Goal: Transaction & Acquisition: Download file/media

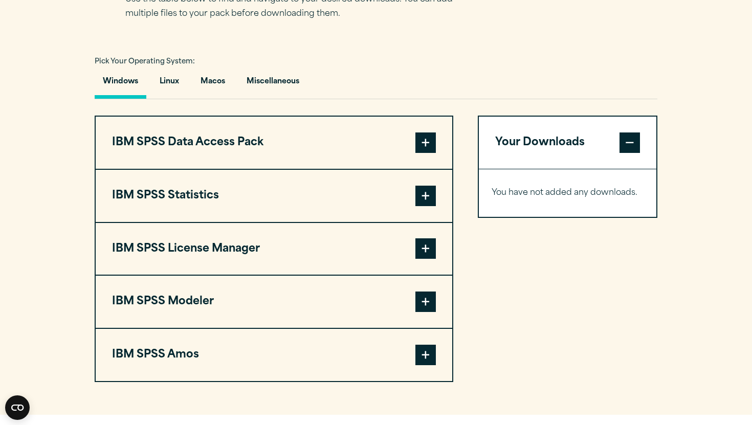
scroll to position [717, 0]
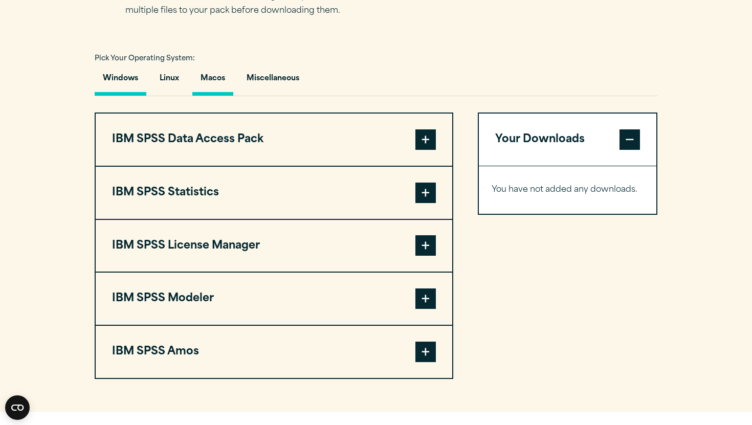
click at [221, 85] on button "Macos" at bounding box center [212, 81] width 41 height 29
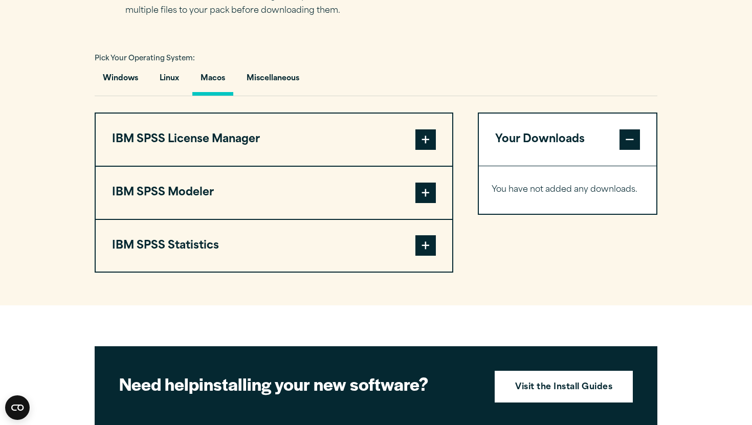
click at [308, 147] on button "IBM SPSS License Manager" at bounding box center [274, 140] width 357 height 52
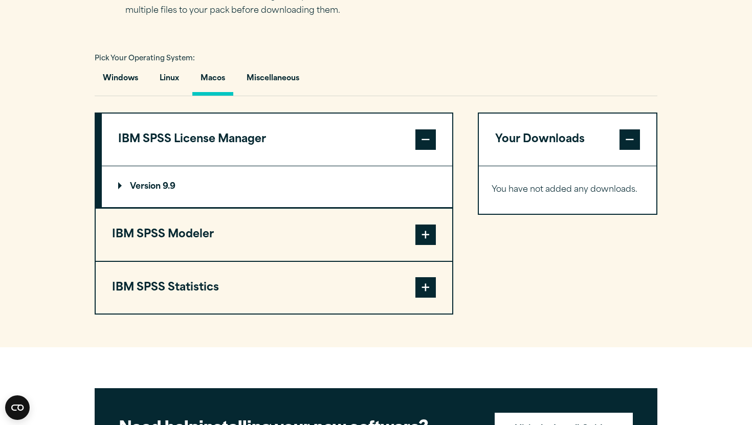
click at [274, 299] on button "IBM SPSS Statistics" at bounding box center [274, 288] width 357 height 52
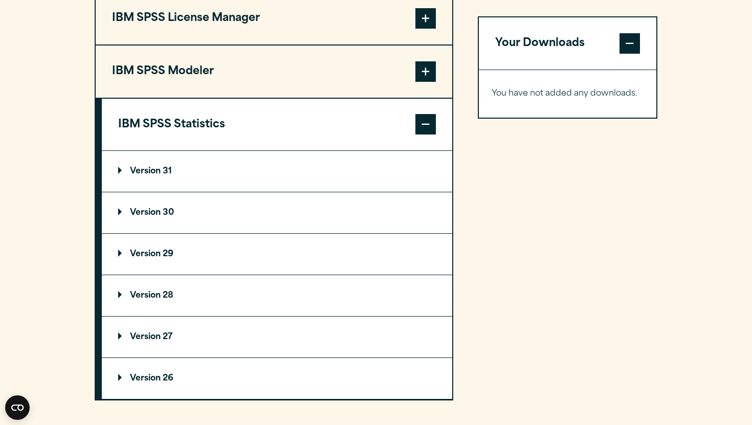
scroll to position [850, 0]
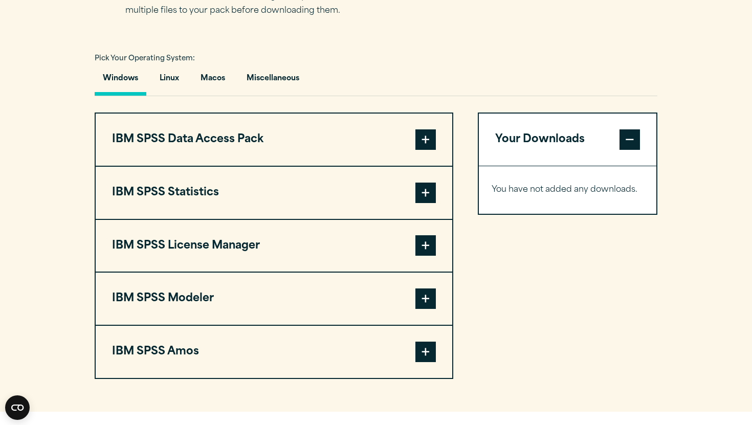
scroll to position [771, 0]
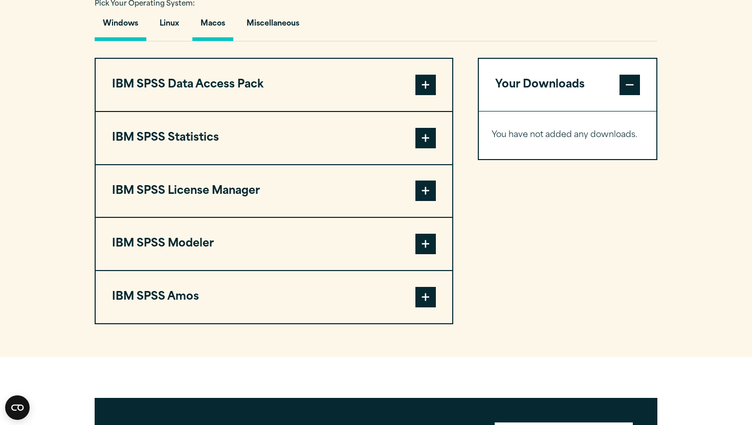
click at [215, 31] on button "Macos" at bounding box center [212, 26] width 41 height 29
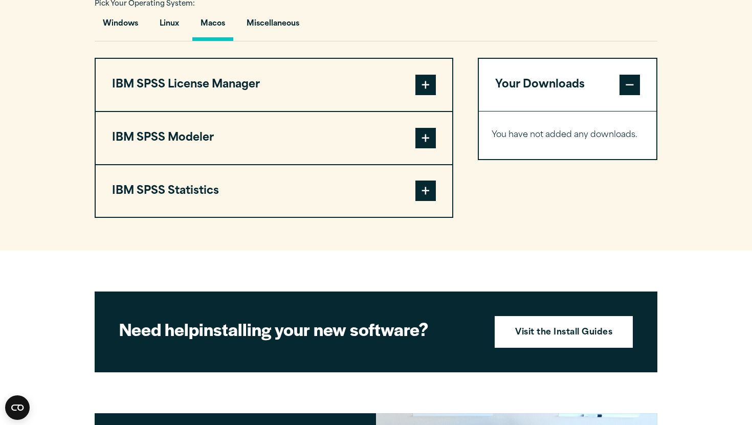
click at [265, 194] on button "IBM SPSS Statistics" at bounding box center [274, 191] width 357 height 52
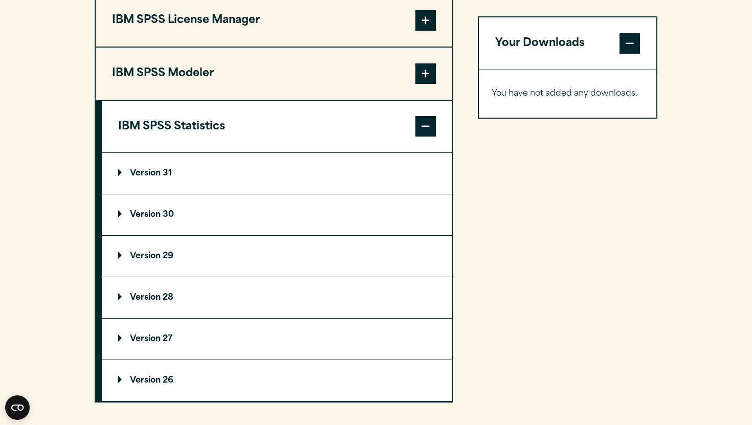
scroll to position [843, 0]
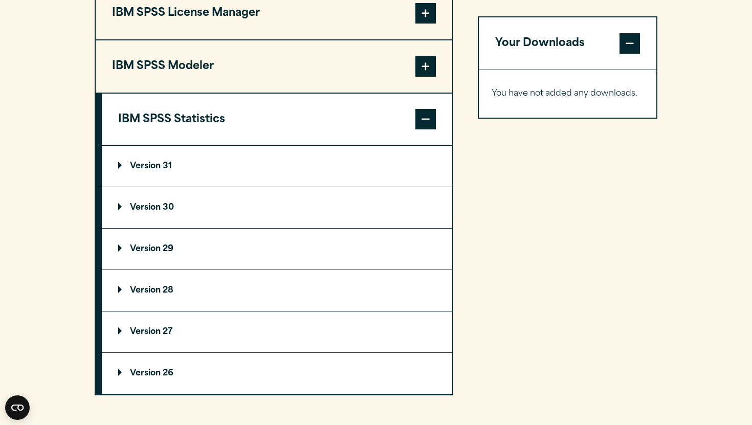
click at [218, 255] on summary "Version 29" at bounding box center [277, 249] width 351 height 41
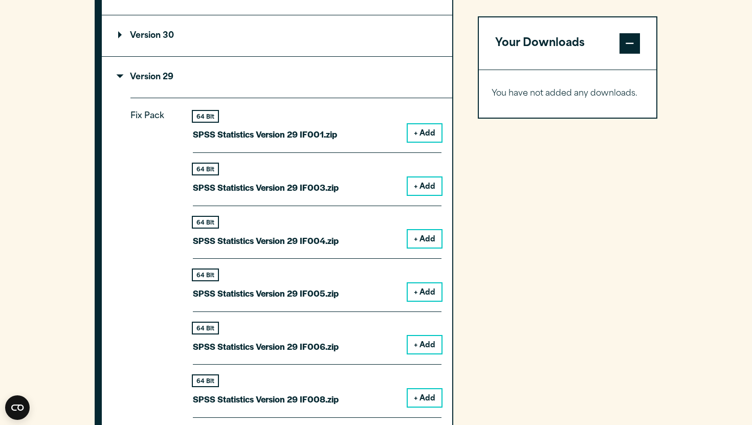
scroll to position [1021, 0]
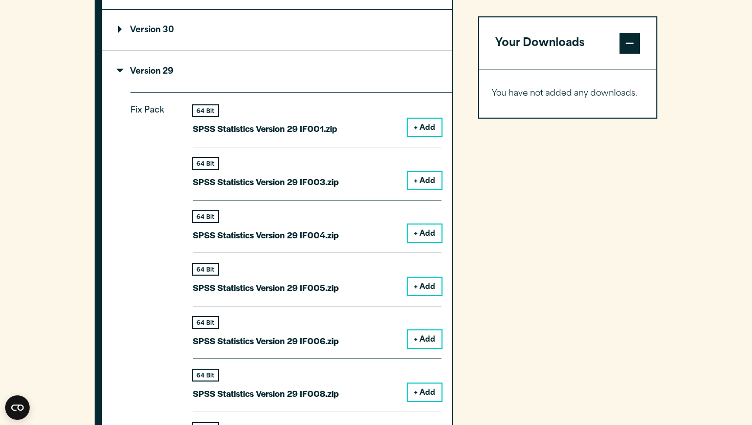
click at [421, 128] on button "+ Add" at bounding box center [425, 127] width 34 height 17
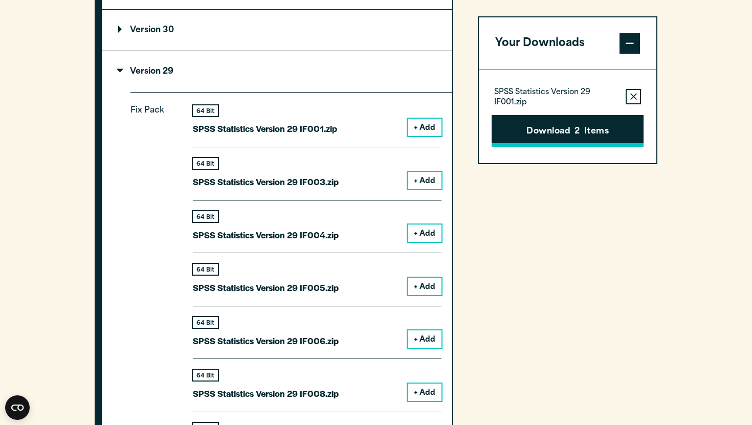
click at [516, 127] on button "Download 2 Items" at bounding box center [568, 131] width 152 height 32
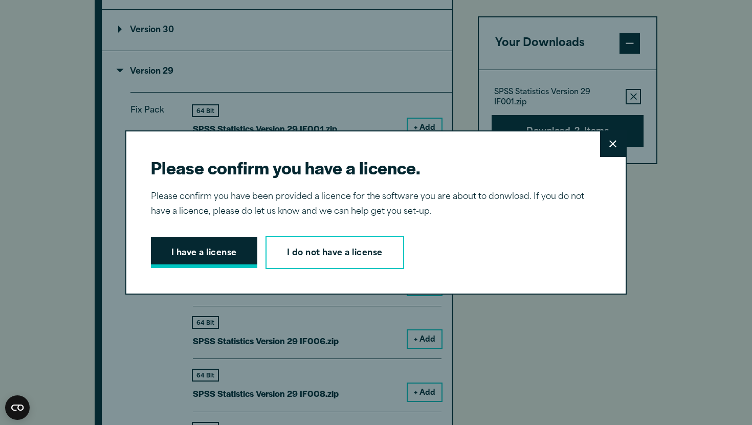
click at [221, 251] on button "I have a license" at bounding box center [204, 253] width 106 height 32
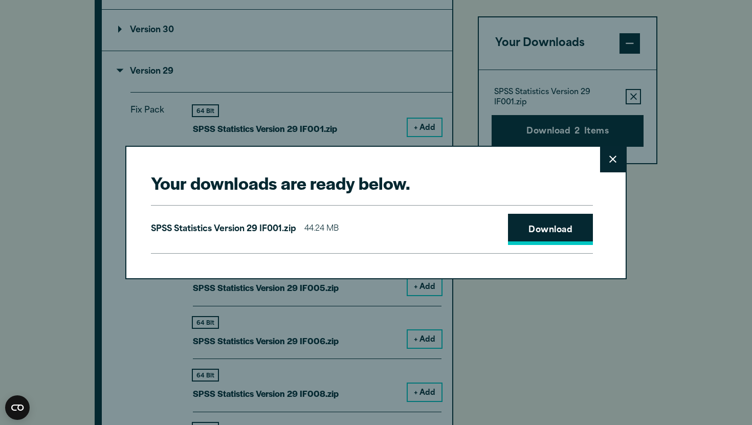
click at [553, 222] on link "Download" at bounding box center [550, 230] width 85 height 32
click at [611, 156] on icon at bounding box center [613, 160] width 7 height 8
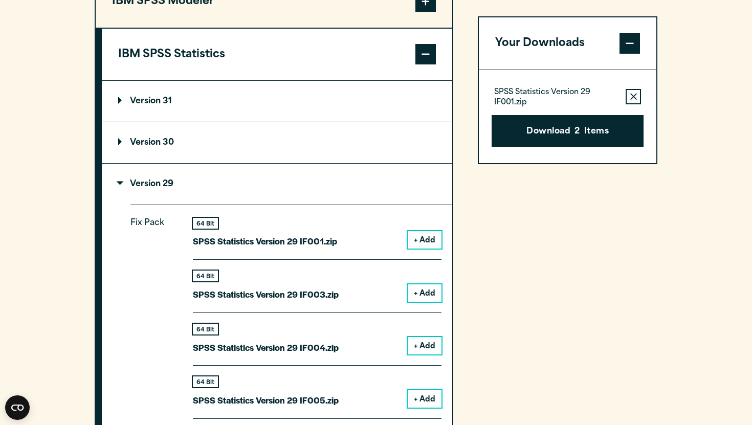
scroll to position [883, 0]
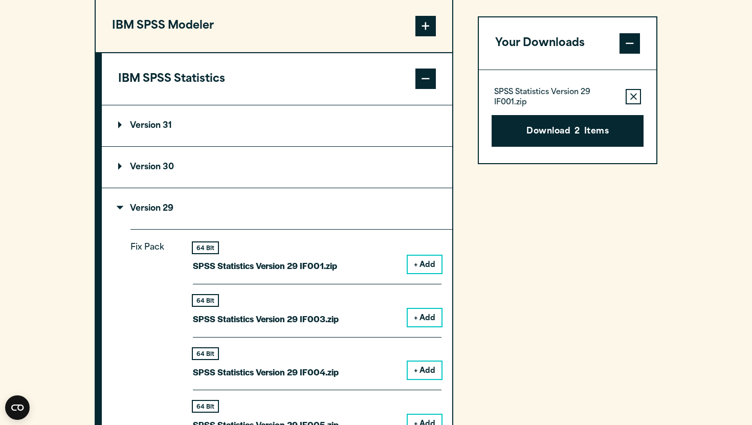
click at [209, 226] on summary "Version 29" at bounding box center [277, 208] width 351 height 41
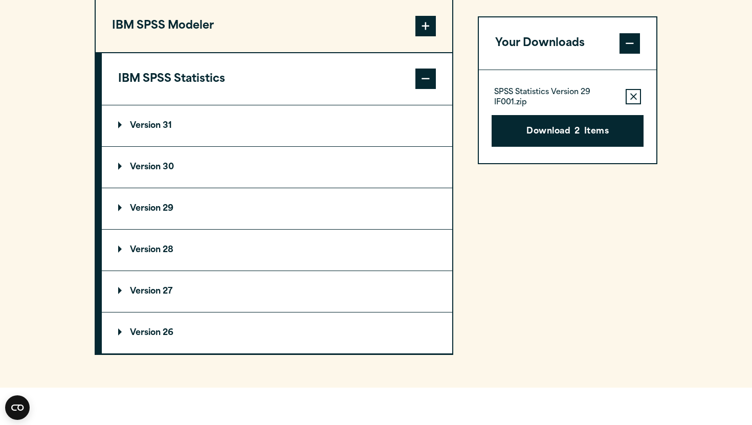
click at [220, 247] on summary "Version 28" at bounding box center [277, 250] width 351 height 41
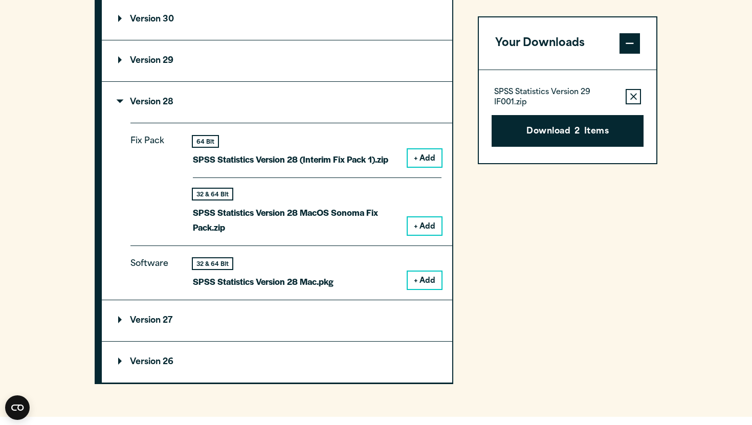
scroll to position [1032, 0]
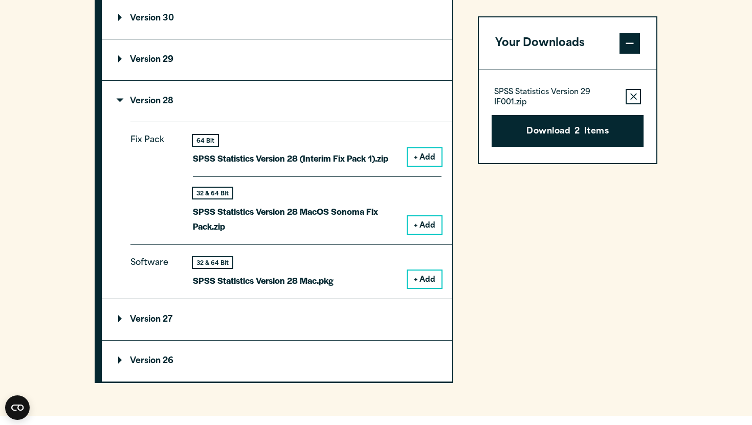
click at [421, 230] on button "+ Add" at bounding box center [425, 225] width 34 height 17
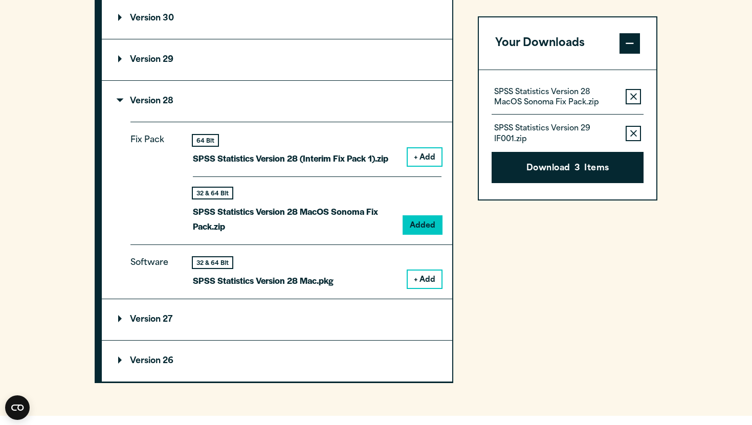
click at [422, 282] on button "+ Add" at bounding box center [425, 279] width 34 height 17
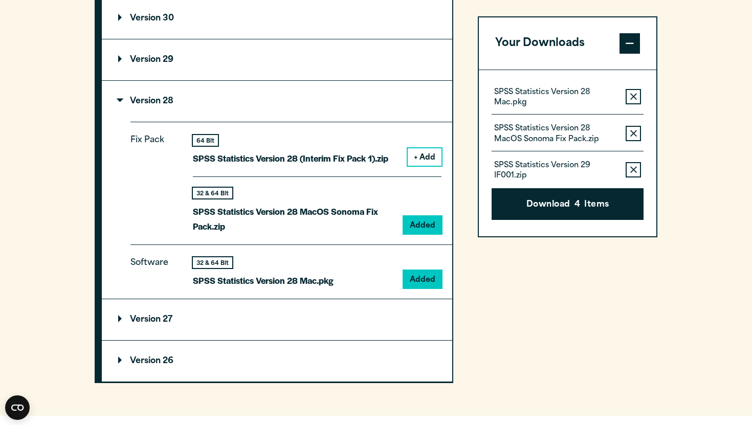
click at [635, 174] on button "Remove this item from your software download list" at bounding box center [633, 169] width 15 height 15
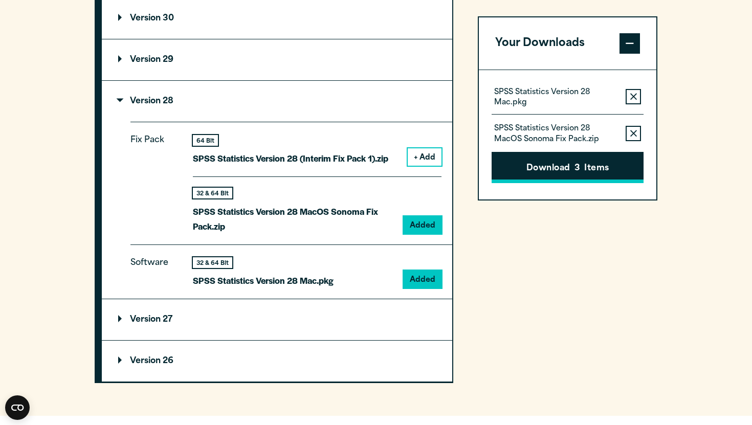
click at [572, 165] on button "Download 3 Items" at bounding box center [568, 168] width 152 height 32
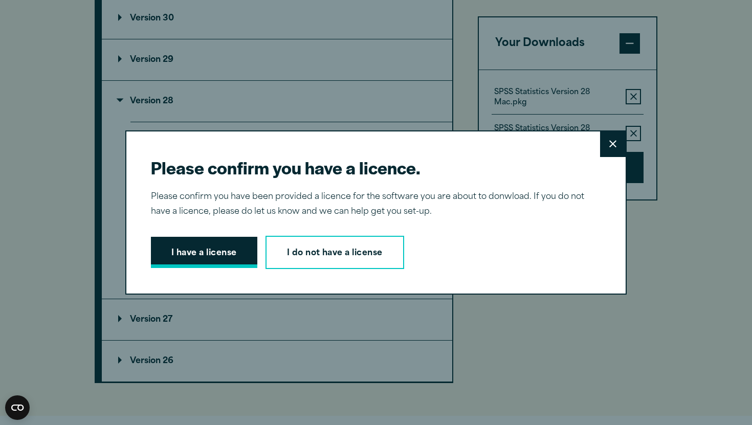
click at [220, 240] on button "I have a license" at bounding box center [204, 253] width 106 height 32
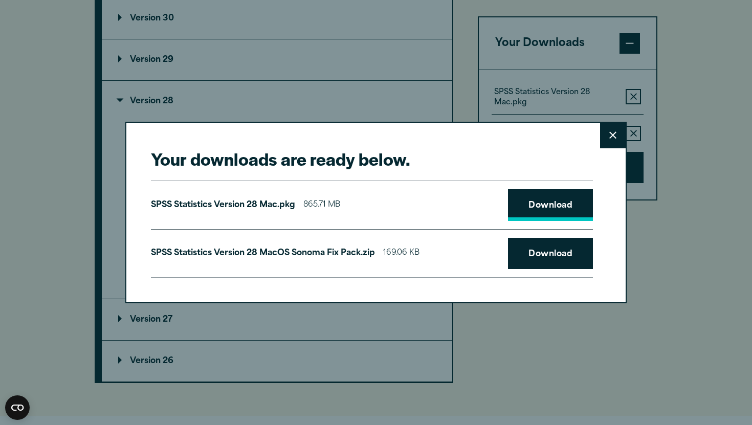
click at [551, 203] on link "Download" at bounding box center [550, 205] width 85 height 32
click at [547, 257] on link "Download" at bounding box center [550, 254] width 85 height 32
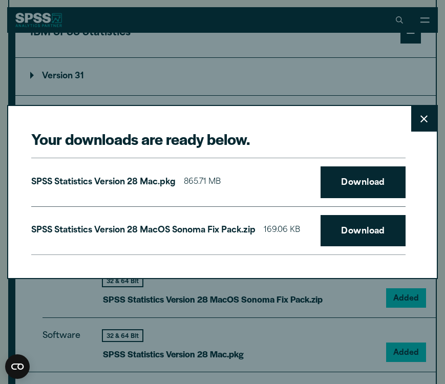
scroll to position [1029, 0]
click at [435, 113] on button "Close" at bounding box center [424, 119] width 26 height 26
